Goal: Task Accomplishment & Management: Complete application form

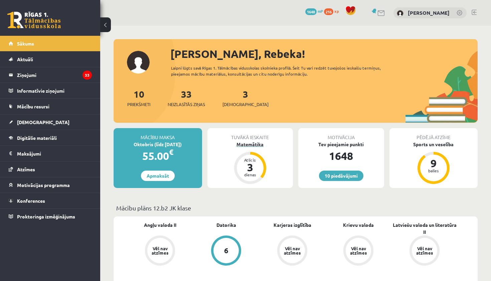
click at [262, 144] on div "Matemātika" at bounding box center [251, 144] width 86 height 7
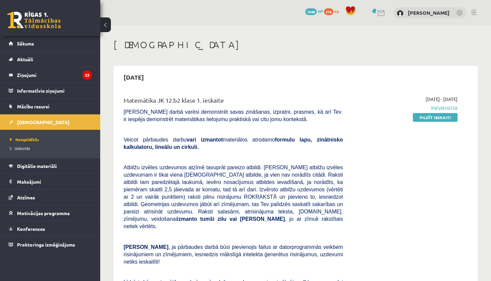
click at [441, 109] on span "Pievienota" at bounding box center [405, 108] width 105 height 7
click at [440, 118] on link "Pildīt ieskaiti" at bounding box center [435, 117] width 45 height 9
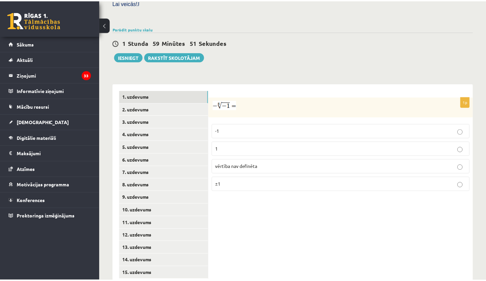
scroll to position [220, 0]
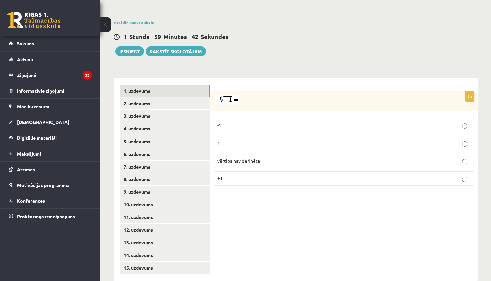
click at [224, 139] on p "1" at bounding box center [344, 142] width 253 height 7
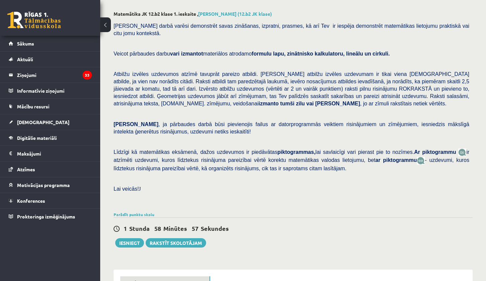
scroll to position [224, 0]
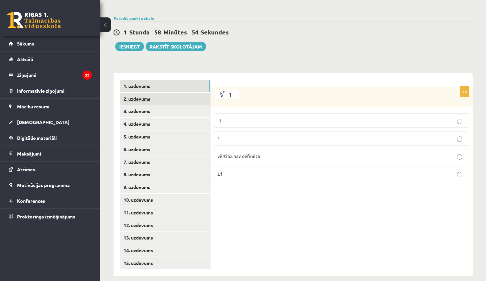
click at [141, 95] on link "2. uzdevums" at bounding box center [165, 99] width 90 height 12
click at [235, 117] on p "x 5 6 x 5 6" at bounding box center [342, 121] width 248 height 8
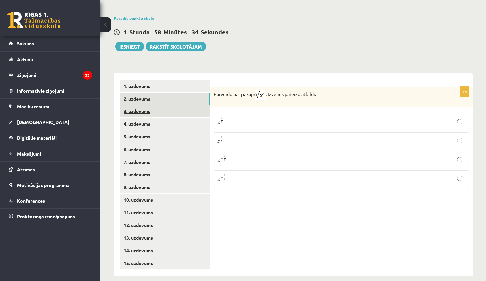
click at [153, 106] on link "3. uzdevums" at bounding box center [165, 111] width 90 height 12
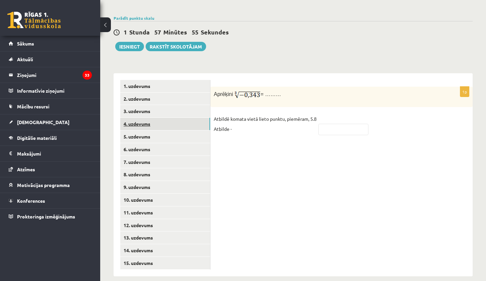
click at [170, 122] on link "4. uzdevums" at bounding box center [165, 124] width 90 height 12
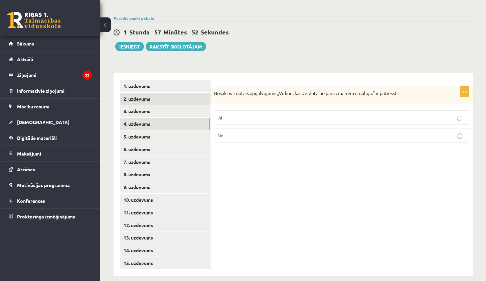
click at [191, 93] on link "2. uzdevums" at bounding box center [165, 99] width 90 height 12
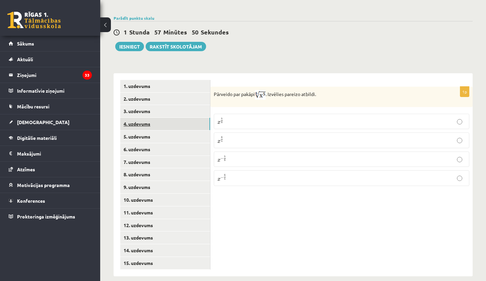
click at [186, 118] on link "4. uzdevums" at bounding box center [165, 124] width 90 height 12
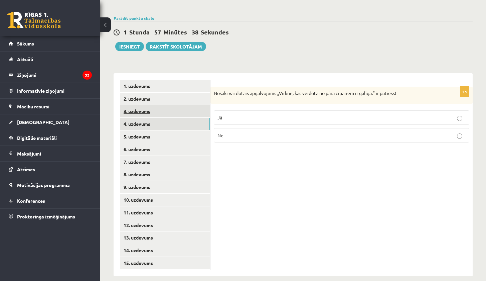
click at [151, 110] on link "3. uzdevums" at bounding box center [165, 111] width 90 height 12
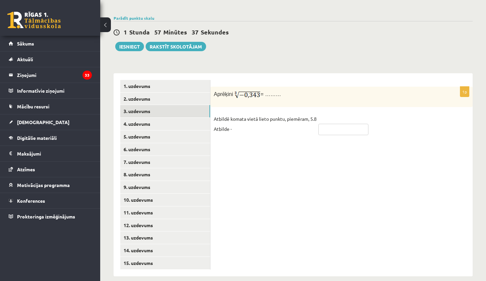
click at [352, 124] on input "text" at bounding box center [344, 129] width 50 height 11
type input "****"
click at [199, 121] on link "4. uzdevums" at bounding box center [165, 124] width 90 height 12
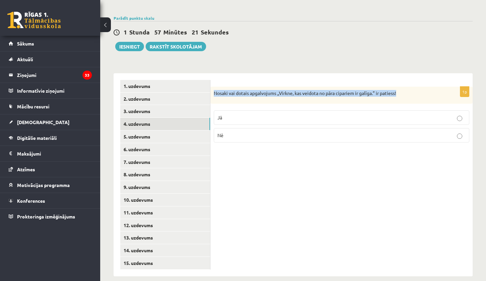
drag, startPoint x: 215, startPoint y: 89, endPoint x: 407, endPoint y: 87, distance: 192.9
click at [407, 90] on p "Nosaki vai dotais apgalvojums „Virkne, kas veidota no pāra cipariem ir galīga.”…" at bounding box center [325, 93] width 222 height 7
copy p "Nosaki vai dotais apgalvojums „Virkne, kas veidota no pāra cipariem ir galīga.”…"
click at [259, 132] on p "Nē" at bounding box center [342, 135] width 248 height 7
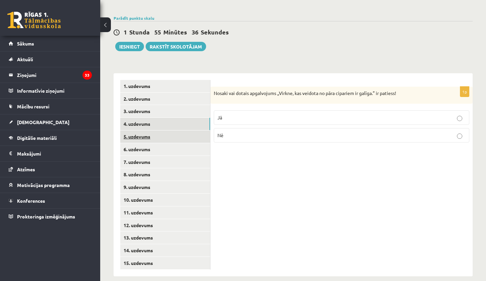
click at [141, 132] on link "5. uzdevums" at bounding box center [165, 136] width 90 height 12
drag, startPoint x: 215, startPoint y: 88, endPoint x: 391, endPoint y: 90, distance: 176.2
click at [391, 90] on p "Nosaki vai dotais apgalvojums „Skaitlis 5 ir virknes loceklis.” ir patiess!" at bounding box center [325, 93] width 222 height 7
copy p "Nosaki vai dotais apgalvojums „Skaitlis 5 ir virknes loceklis.” ir patiess!"
click at [244, 134] on p "Nē" at bounding box center [342, 136] width 248 height 7
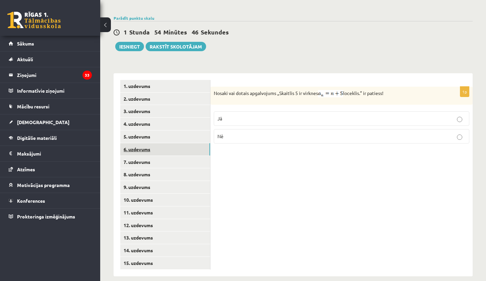
click at [148, 143] on link "6. uzdevums" at bounding box center [165, 149] width 90 height 12
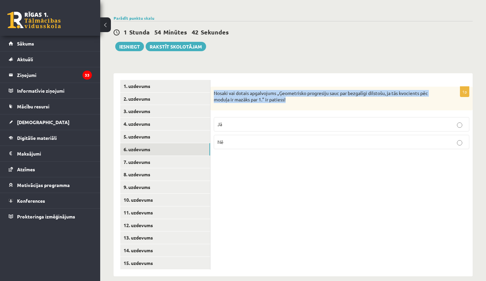
drag, startPoint x: 215, startPoint y: 88, endPoint x: 311, endPoint y: 99, distance: 96.6
click at [311, 99] on div "Nosaki vai dotais apgalvojums „Ģeometrisko progresiju sauc par bezgalīgi dilsto…" at bounding box center [342, 99] width 262 height 24
copy p "Nosaki vai dotais apgalvojums „Ģeometrisko progresiju sauc par bezgalīgi dilsto…"
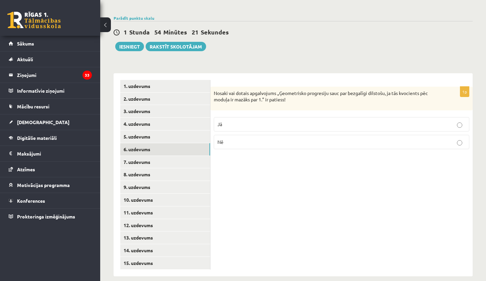
click at [237, 121] on p "Jā" at bounding box center [342, 124] width 248 height 7
click at [170, 156] on link "7. uzdevums" at bounding box center [165, 162] width 90 height 12
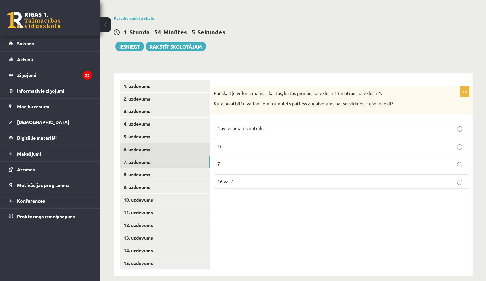
click at [171, 143] on link "6. uzdevums" at bounding box center [165, 149] width 90 height 12
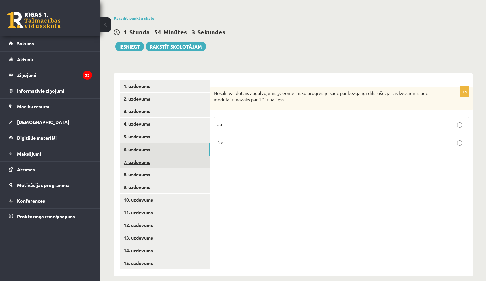
click at [175, 156] on link "7. uzdevums" at bounding box center [165, 162] width 90 height 12
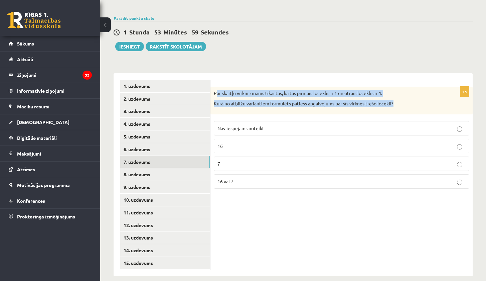
drag, startPoint x: 216, startPoint y: 88, endPoint x: 401, endPoint y: 99, distance: 185.2
click at [401, 99] on div "Par skaitļu virkni zināms tikai tas, ka tās pirmais loceklis ir 1 un otrais loc…" at bounding box center [342, 101] width 262 height 28
drag, startPoint x: 214, startPoint y: 88, endPoint x: 404, endPoint y: 100, distance: 190.5
click at [404, 100] on div "Par skaitļu virkni zināms tikai tas, ka tās pirmais loceklis ir 1 un otrais loc…" at bounding box center [342, 101] width 262 height 28
copy div "Par skaitļu virkni zināms tikai tas, ka tās pirmais loceklis ir 1 un otrais loc…"
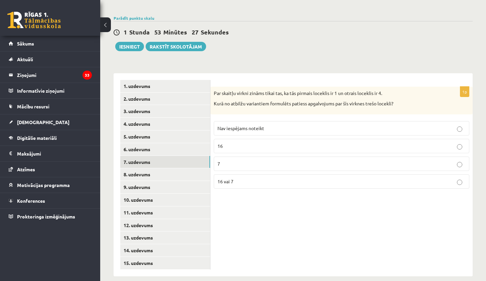
click at [300, 205] on div "1p Par skaitļu virkni zināms tikai tas, ka tās pirmais loceklis ir 1 un otrais …" at bounding box center [342, 174] width 262 height 203
click at [264, 160] on p "7" at bounding box center [342, 163] width 248 height 7
click at [456, 178] on p "16 vai 7" at bounding box center [342, 181] width 248 height 7
click at [182, 168] on link "8. uzdevums" at bounding box center [165, 174] width 90 height 12
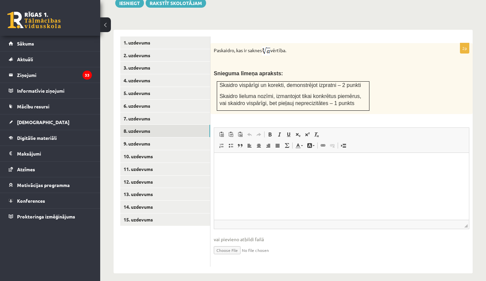
scroll to position [257, 0]
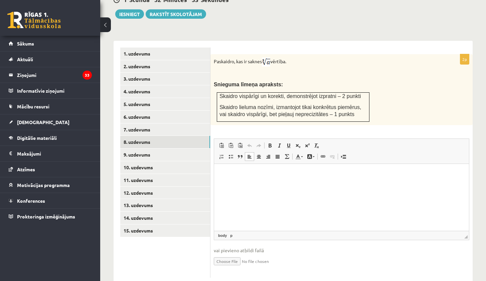
click at [255, 177] on html at bounding box center [341, 174] width 255 height 20
click at [266, 57] on img at bounding box center [266, 61] width 8 height 9
click at [253, 174] on p "**********" at bounding box center [342, 173] width 242 height 7
drag, startPoint x: 267, startPoint y: 175, endPoint x: 512, endPoint y: 304, distance: 277.2
click at [267, 175] on p "**********" at bounding box center [342, 173] width 242 height 7
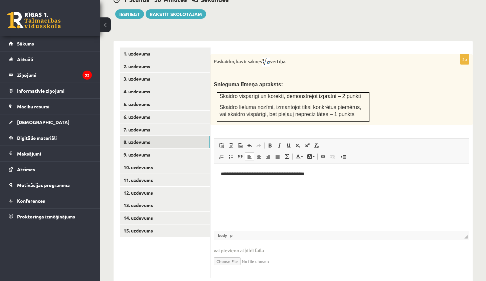
click at [291, 175] on p "**********" at bounding box center [342, 173] width 242 height 7
click at [348, 175] on p "**********" at bounding box center [342, 173] width 242 height 7
click at [359, 175] on p "**********" at bounding box center [342, 176] width 242 height 13
drag, startPoint x: 241, startPoint y: 180, endPoint x: 222, endPoint y: 180, distance: 19.1
click at [222, 180] on p "**********" at bounding box center [342, 176] width 242 height 13
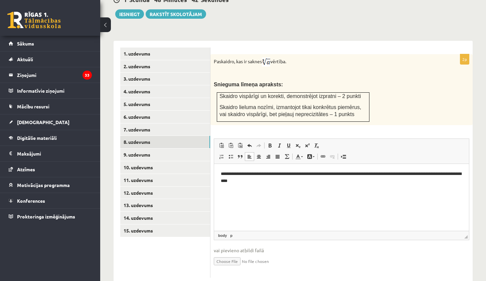
click at [258, 183] on p "**********" at bounding box center [342, 176] width 242 height 13
drag, startPoint x: 351, startPoint y: 181, endPoint x: 359, endPoint y: 176, distance: 9.3
click at [351, 181] on p "**********" at bounding box center [342, 176] width 242 height 13
click at [405, 181] on p "**********" at bounding box center [342, 176] width 242 height 13
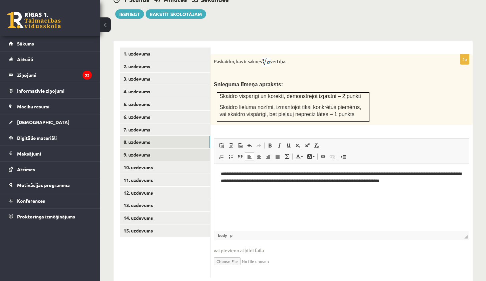
click at [173, 151] on link "9. uzdevums" at bounding box center [165, 154] width 90 height 12
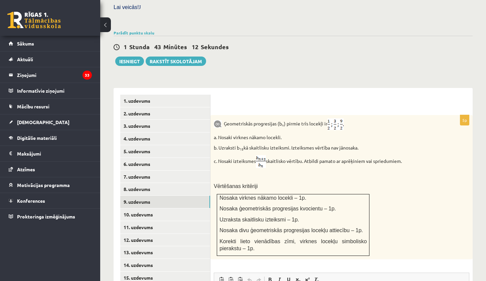
scroll to position [354, 0]
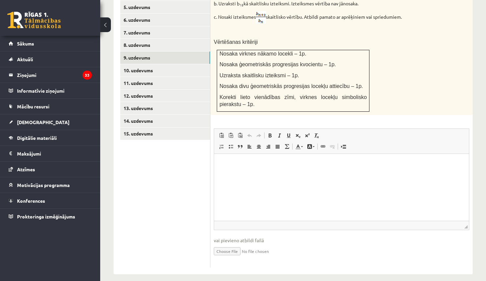
click at [234, 244] on input "file" at bounding box center [342, 251] width 256 height 14
type input "**********"
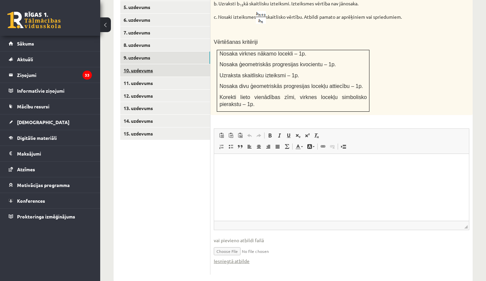
click at [168, 64] on link "10. uzdevums" at bounding box center [165, 70] width 90 height 12
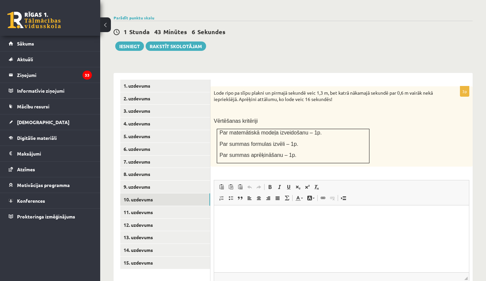
scroll to position [0, 0]
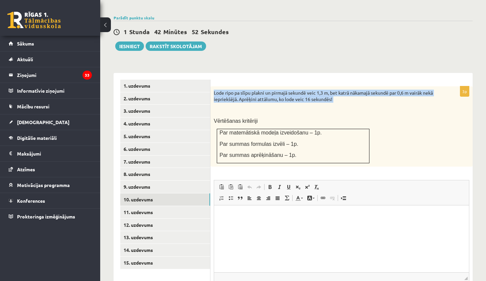
drag, startPoint x: 222, startPoint y: 89, endPoint x: 365, endPoint y: 100, distance: 143.1
click at [365, 100] on div "Lode ripo pa slīpu plakni un pirmajā sekundē veic 1,3 m, bet katrā nākamajā sek…" at bounding box center [342, 126] width 262 height 80
copy div "Lode ripo pa slīpu plakni un pirmajā sekundē veic 1,3 m, bet katrā nākamajā sek…"
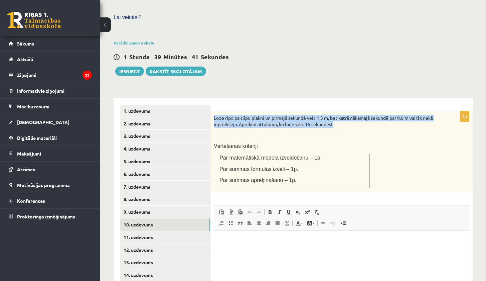
scroll to position [277, 0]
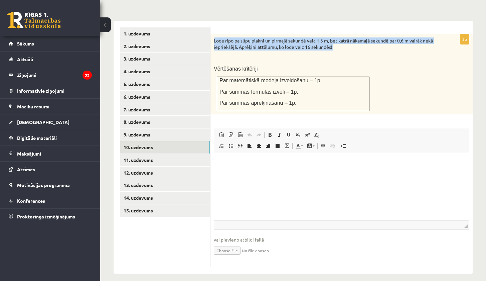
click at [220, 246] on input "file" at bounding box center [342, 250] width 256 height 14
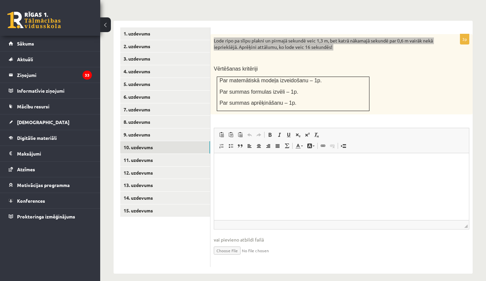
type input "**********"
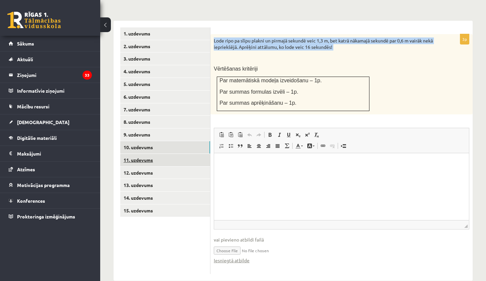
click at [177, 154] on link "11. uzdevums" at bounding box center [165, 160] width 90 height 12
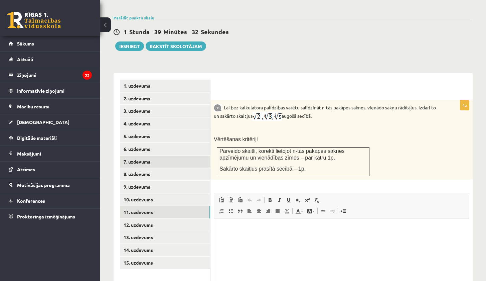
scroll to position [0, 0]
click at [320, 136] on p "Vērtēšanas kritēriji" at bounding box center [325, 139] width 222 height 7
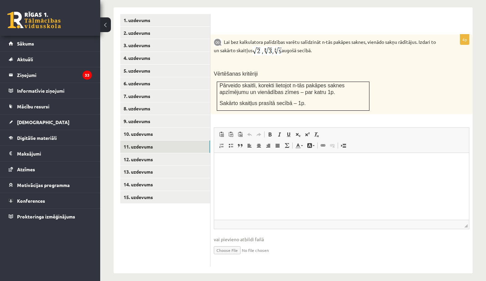
click at [232, 245] on input "file" at bounding box center [342, 250] width 256 height 14
type input "**********"
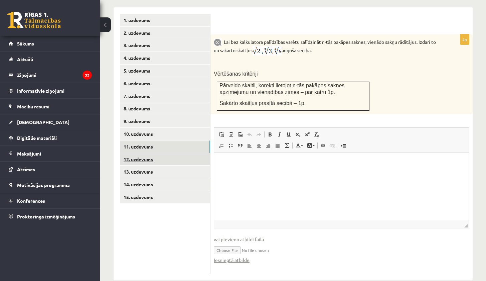
click at [167, 153] on link "12. uzdevums" at bounding box center [165, 159] width 90 height 12
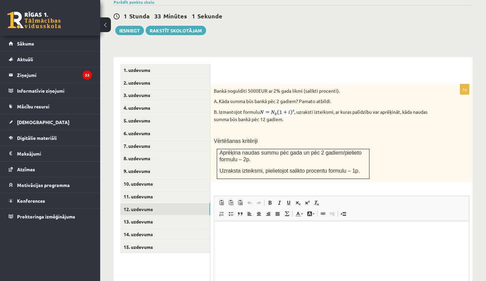
scroll to position [308, 0]
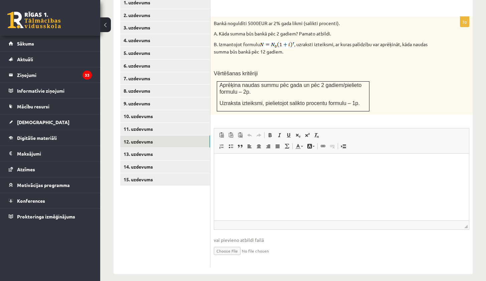
click at [232, 245] on input "file" at bounding box center [342, 250] width 256 height 14
type input "**********"
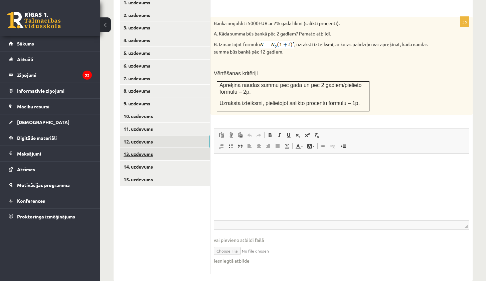
click at [192, 148] on link "13. uzdevums" at bounding box center [165, 154] width 90 height 12
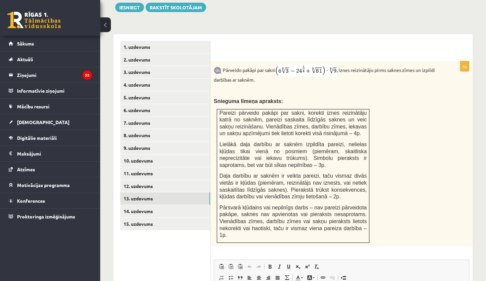
scroll to position [399, 0]
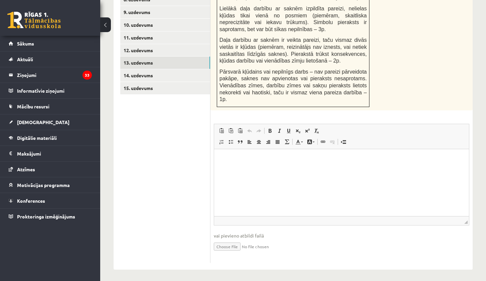
click at [229, 245] on input "file" at bounding box center [342, 246] width 256 height 14
type input "**********"
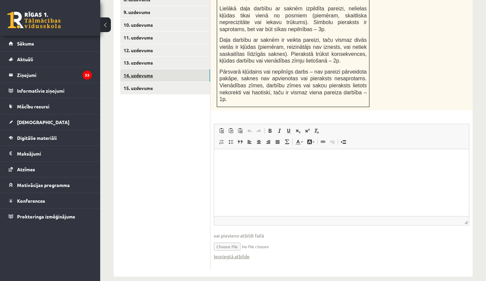
click at [193, 69] on link "14. uzdevums" at bounding box center [165, 75] width 90 height 12
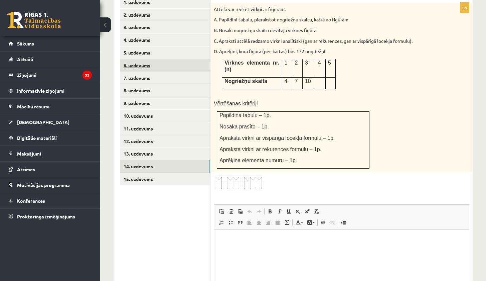
scroll to position [0, 0]
click at [246, 175] on img at bounding box center [239, 183] width 50 height 16
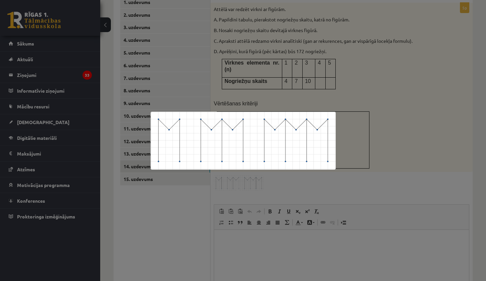
click at [371, 168] on div at bounding box center [243, 140] width 486 height 281
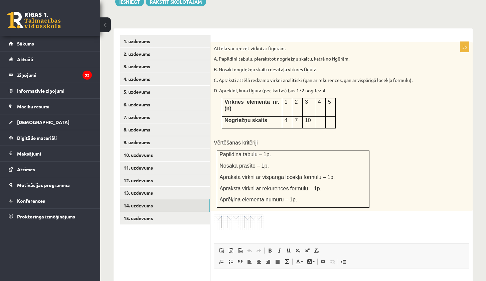
scroll to position [383, 0]
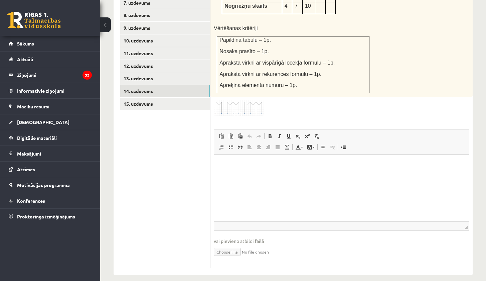
click at [236, 244] on input "file" at bounding box center [342, 251] width 256 height 14
type input "**********"
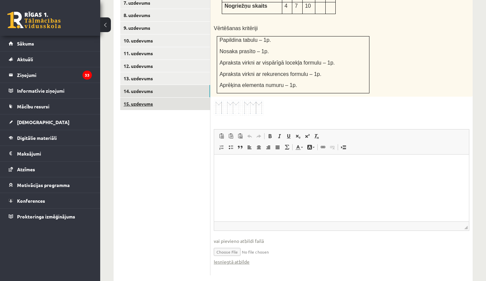
click at [170, 98] on link "15. uzdevums" at bounding box center [165, 104] width 90 height 12
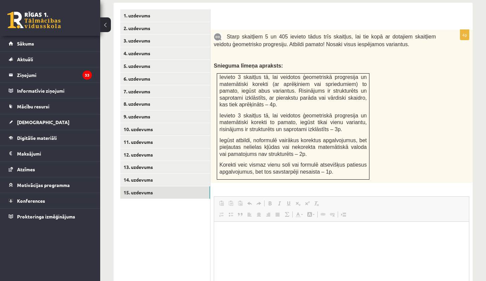
scroll to position [0, 0]
click at [186, 240] on ul "1. uzdevums 2. uzdevums 3. uzdevums 4. uzdevums 5. uzdevums 6. uzdevums 7. uzde…" at bounding box center [165, 172] width 90 height 326
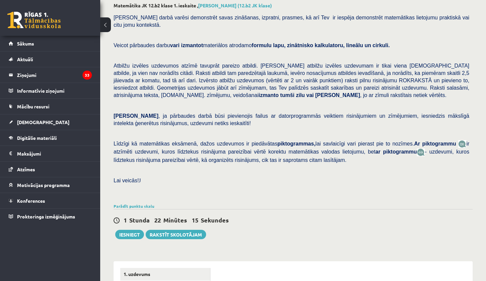
scroll to position [62, 0]
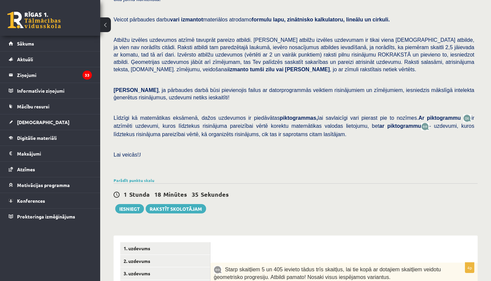
click at [376, 108] on div "Pārbaudes darbā varēsi demonstrēt savas zināšanas, izpratni, prasmes, kā arī Te…" at bounding box center [296, 80] width 364 height 191
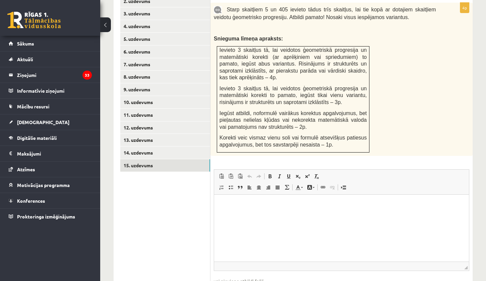
scroll to position [120, 0]
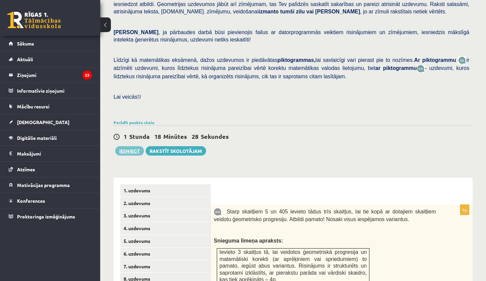
click at [131, 147] on button "Iesniegt" at bounding box center [129, 150] width 29 height 9
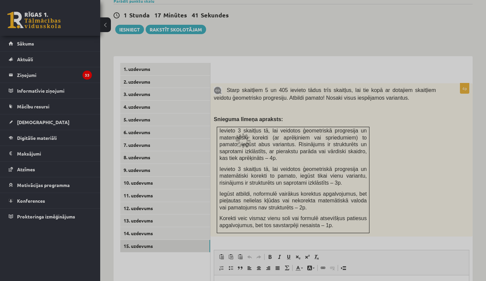
scroll to position [5, 0]
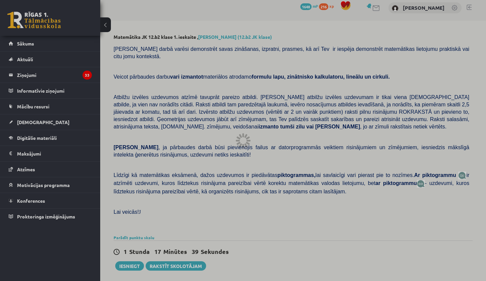
click at [137, 261] on div at bounding box center [243, 140] width 486 height 281
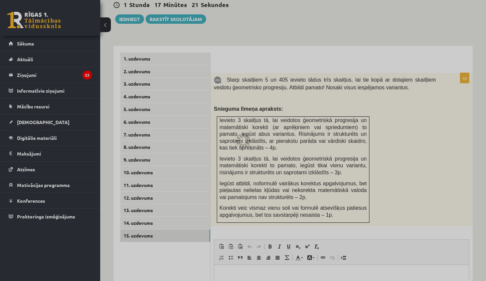
scroll to position [141, 0]
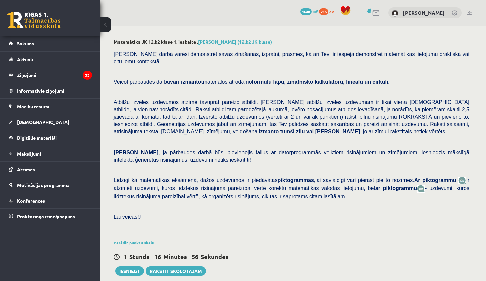
click at [235, 166] on p at bounding box center [292, 169] width 356 height 6
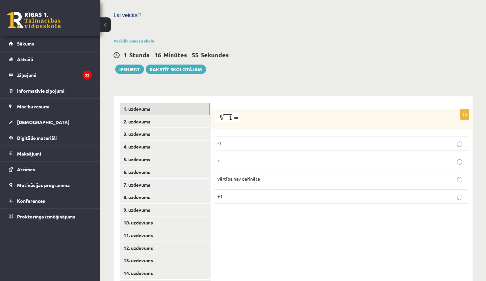
scroll to position [224, 0]
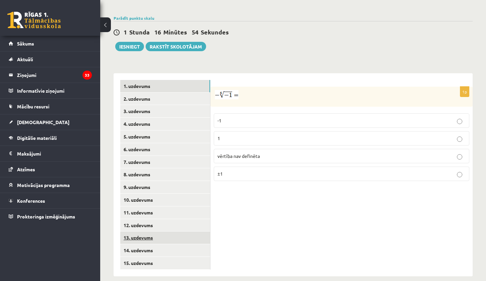
click at [154, 232] on link "13. uzdevums" at bounding box center [165, 237] width 90 height 12
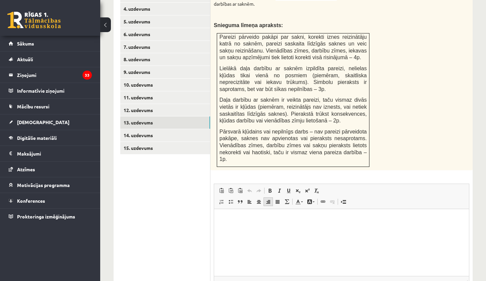
scroll to position [406, 0]
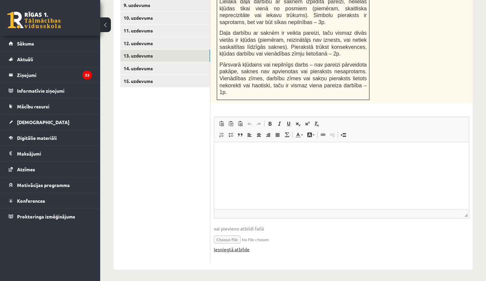
click at [246, 247] on link "Iesniegtā atbilde" at bounding box center [232, 249] width 36 height 7
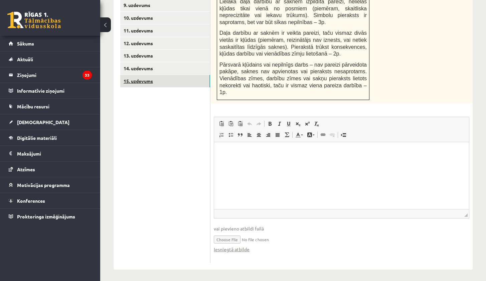
click at [156, 76] on link "15. uzdevums" at bounding box center [165, 81] width 90 height 12
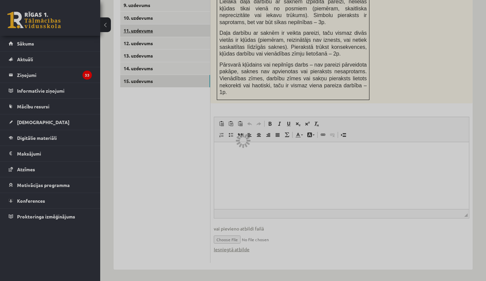
scroll to position [295, 0]
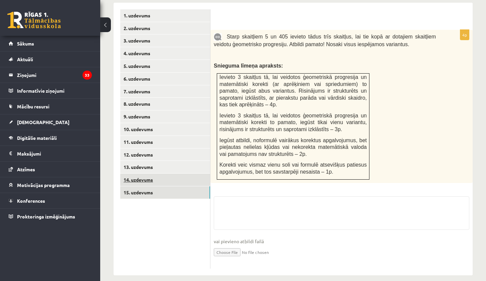
click at [174, 173] on link "14. uzdevums" at bounding box center [165, 179] width 90 height 12
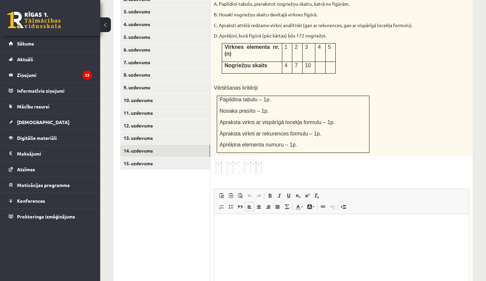
scroll to position [390, 0]
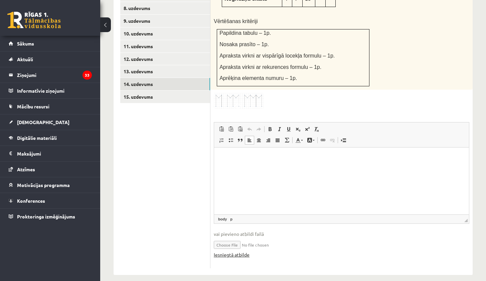
click at [244, 251] on link "Iesniegtā atbilde" at bounding box center [232, 254] width 36 height 7
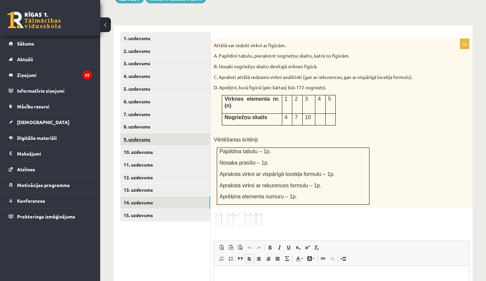
scroll to position [45, 0]
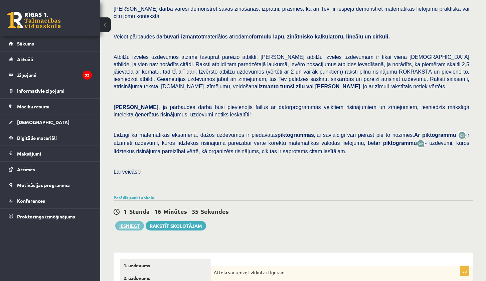
click at [129, 222] on button "Iesniegt" at bounding box center [129, 225] width 29 height 9
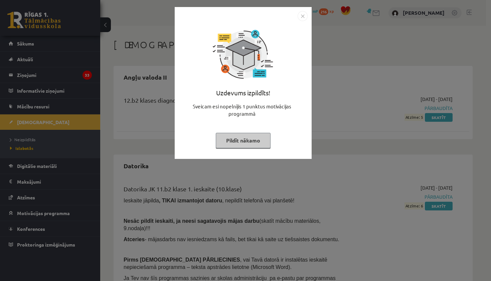
click at [302, 15] on img "Close" at bounding box center [303, 16] width 10 height 10
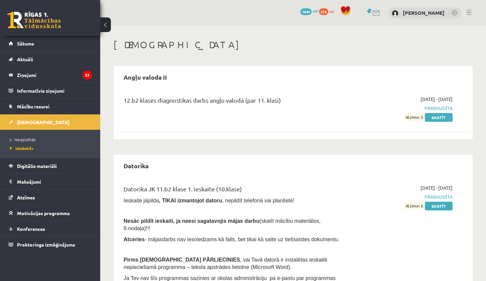
click at [468, 13] on link at bounding box center [469, 12] width 5 height 5
